Goal: Information Seeking & Learning: Find specific fact

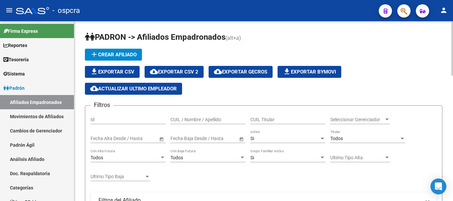
click at [196, 119] on input "CUIL / Nombre / Apellido" at bounding box center [207, 120] width 75 height 6
type input "c"
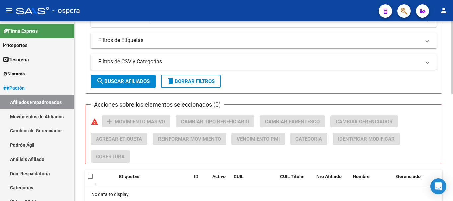
scroll to position [263, 0]
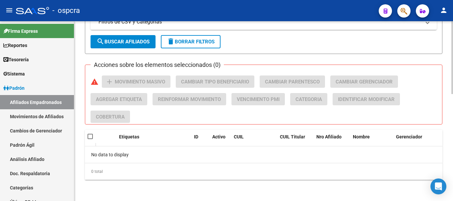
click at [140, 46] on button "search Buscar Afiliados" at bounding box center [122, 41] width 65 height 13
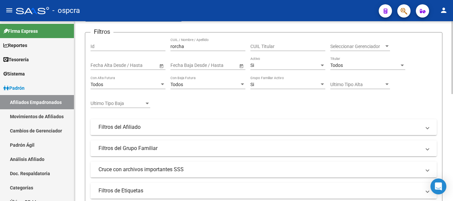
scroll to position [65, 0]
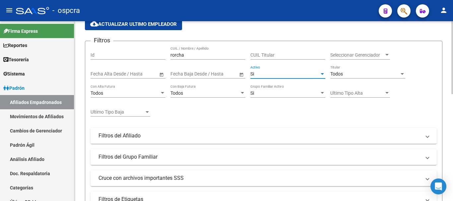
click at [278, 74] on div "Si" at bounding box center [284, 74] width 69 height 6
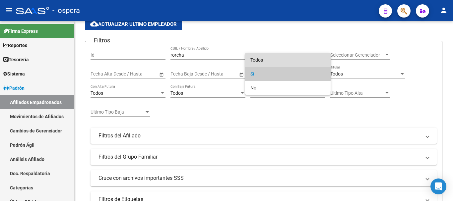
click at [277, 60] on span "Todos" at bounding box center [287, 60] width 75 height 14
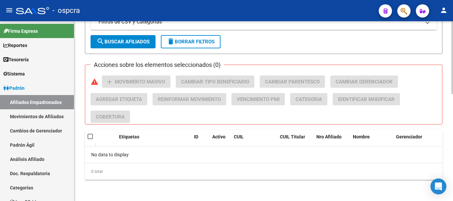
click at [140, 38] on button "search Buscar Afiliados" at bounding box center [122, 41] width 65 height 13
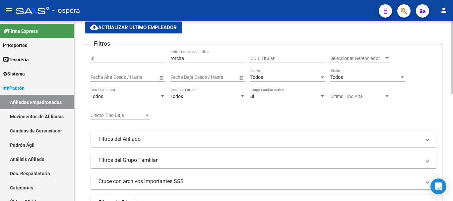
scroll to position [0, 0]
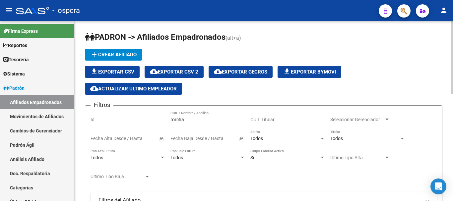
click at [176, 119] on input "rorcha" at bounding box center [207, 120] width 75 height 6
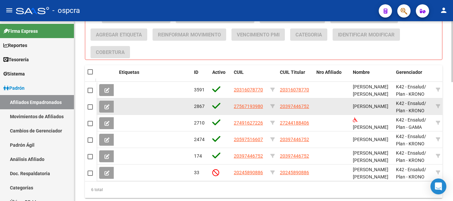
scroll to position [351, 0]
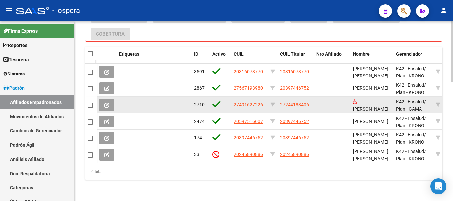
type input "rocha"
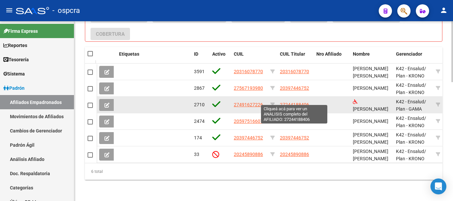
click at [293, 102] on span "27244188406" at bounding box center [294, 104] width 29 height 5
type textarea "27244188406"
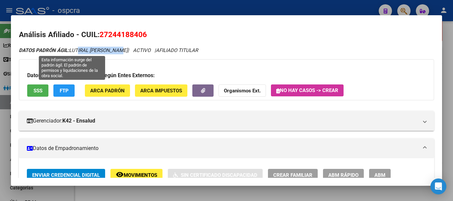
drag, startPoint x: 81, startPoint y: 52, endPoint x: 143, endPoint y: 46, distance: 61.6
click at [129, 49] on icon "DATOS [PERSON_NAME] ÁGIL: LUTIRAL [PERSON_NAME] | ACTIVO | AFILIADO TITULAR" at bounding box center [108, 50] width 179 height 6
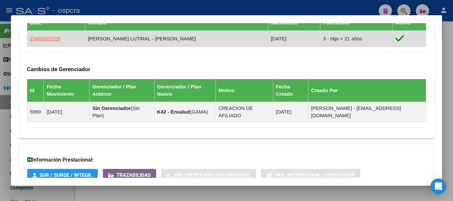
scroll to position [417, 0]
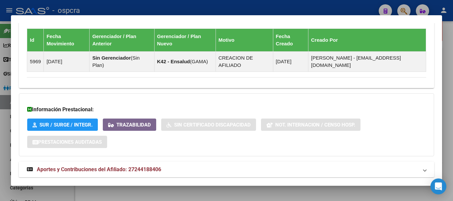
click at [84, 166] on span "Aportes y Contribuciones del Afiliado: 27244188406" at bounding box center [99, 169] width 124 height 6
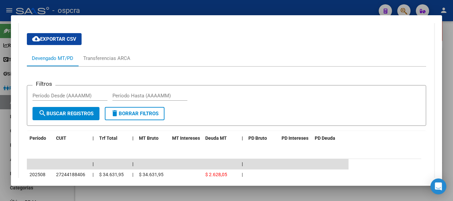
scroll to position [616, 0]
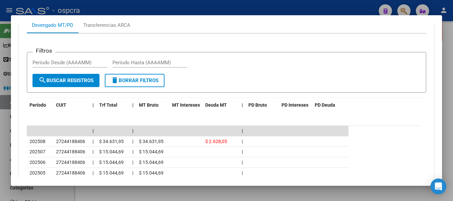
click at [0, 106] on div at bounding box center [226, 100] width 453 height 201
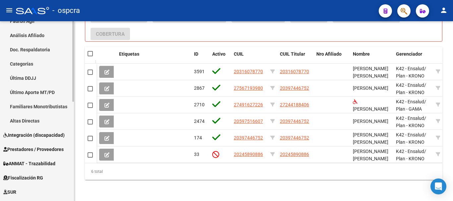
scroll to position [133, 0]
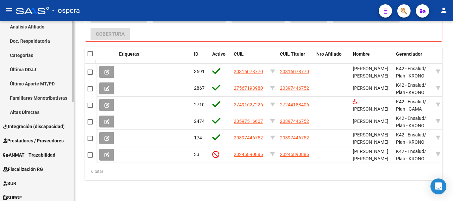
click at [22, 126] on span "Integración (discapacidad)" at bounding box center [33, 126] width 61 height 7
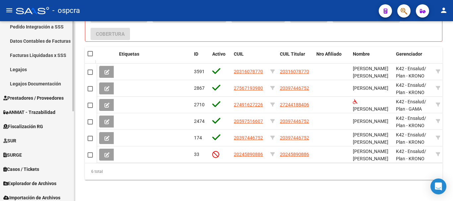
click at [28, 81] on link "Legajos Documentación" at bounding box center [37, 84] width 74 height 14
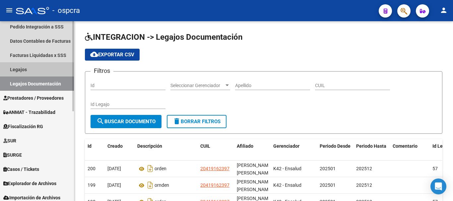
click at [26, 69] on link "Legajos" at bounding box center [37, 69] width 74 height 14
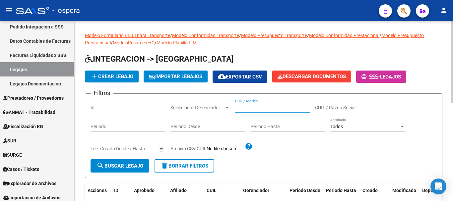
click at [278, 109] on input "CUIL / Apellido" at bounding box center [272, 108] width 75 height 6
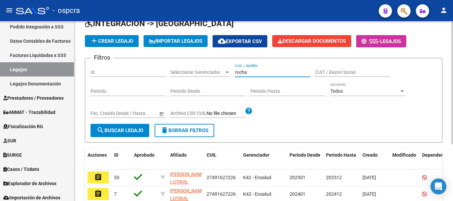
scroll to position [83, 0]
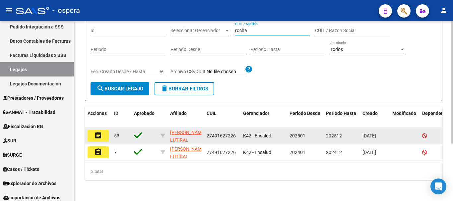
type input "rocha"
click at [97, 132] on mat-icon "assignment" at bounding box center [98, 136] width 8 height 8
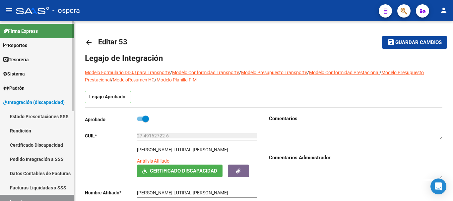
click at [34, 87] on link "Padrón" at bounding box center [37, 88] width 74 height 14
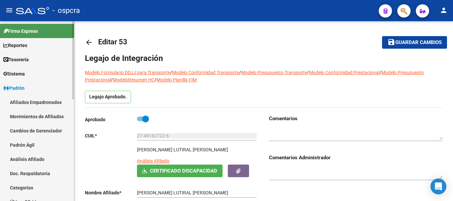
click at [36, 97] on link "Afiliados Empadronados" at bounding box center [37, 102] width 74 height 14
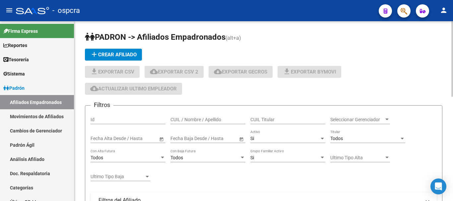
click at [206, 120] on input "CUIL / Nombre / Apellido" at bounding box center [207, 120] width 75 height 6
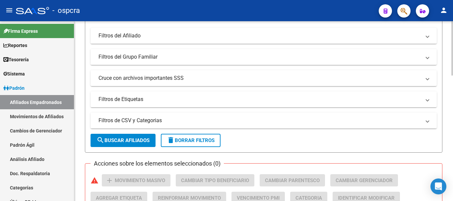
scroll to position [166, 0]
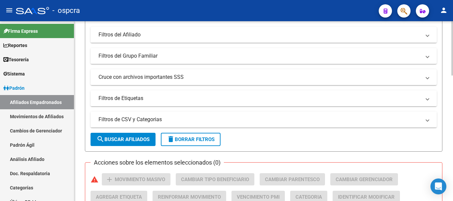
type input "barra"
click at [140, 133] on button "search Buscar Afiliados" at bounding box center [122, 139] width 65 height 13
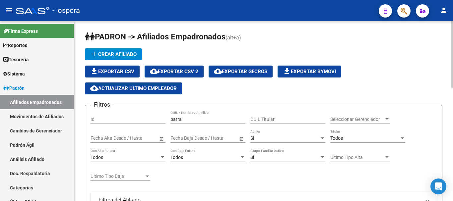
scroll to position [0, 0]
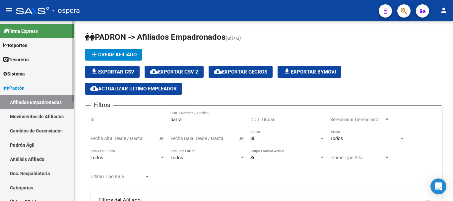
drag, startPoint x: 214, startPoint y: 122, endPoint x: 25, endPoint y: 117, distance: 188.7
click at [29, 117] on mat-sidenav-container "Firma Express Reportes Ingresos Devengados Análisis Histórico Detalles Transfer…" at bounding box center [226, 111] width 453 height 180
drag, startPoint x: 202, startPoint y: 118, endPoint x: 148, endPoint y: 118, distance: 54.4
click at [148, 118] on div "Filtros Id 92399455 CUIL / Nombre / Apellido CUIL Titular Seleccionar Gerenciad…" at bounding box center [263, 191] width 346 height 161
type input "92399455"
